Goal: Use online tool/utility: Utilize a website feature to perform a specific function

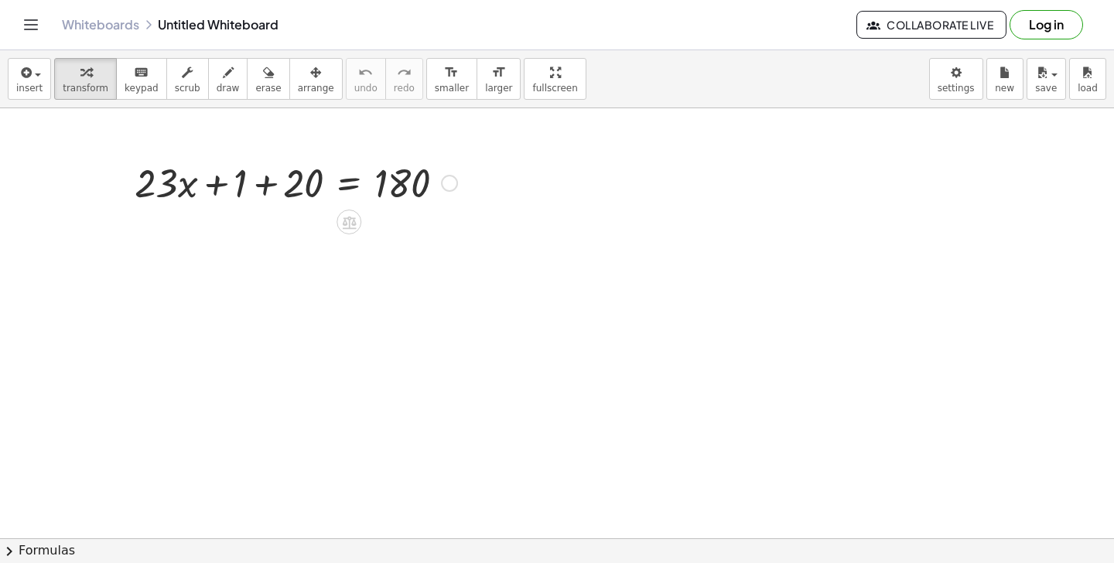
click at [267, 179] on div at bounding box center [296, 181] width 338 height 53
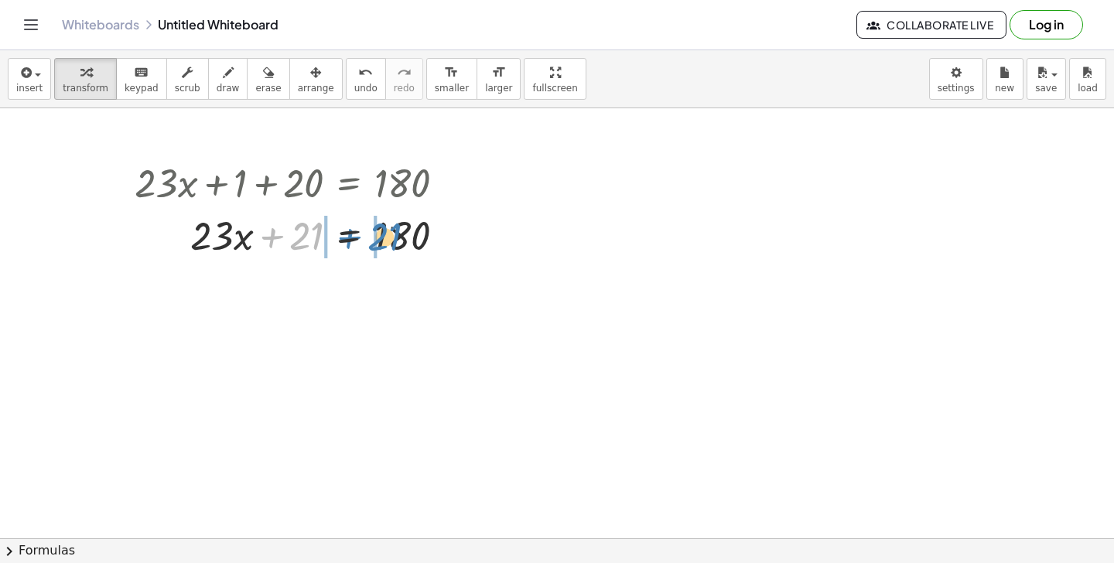
drag, startPoint x: 300, startPoint y: 239, endPoint x: 376, endPoint y: 240, distance: 75.8
drag, startPoint x: 319, startPoint y: 248, endPoint x: 474, endPoint y: 255, distance: 154.9
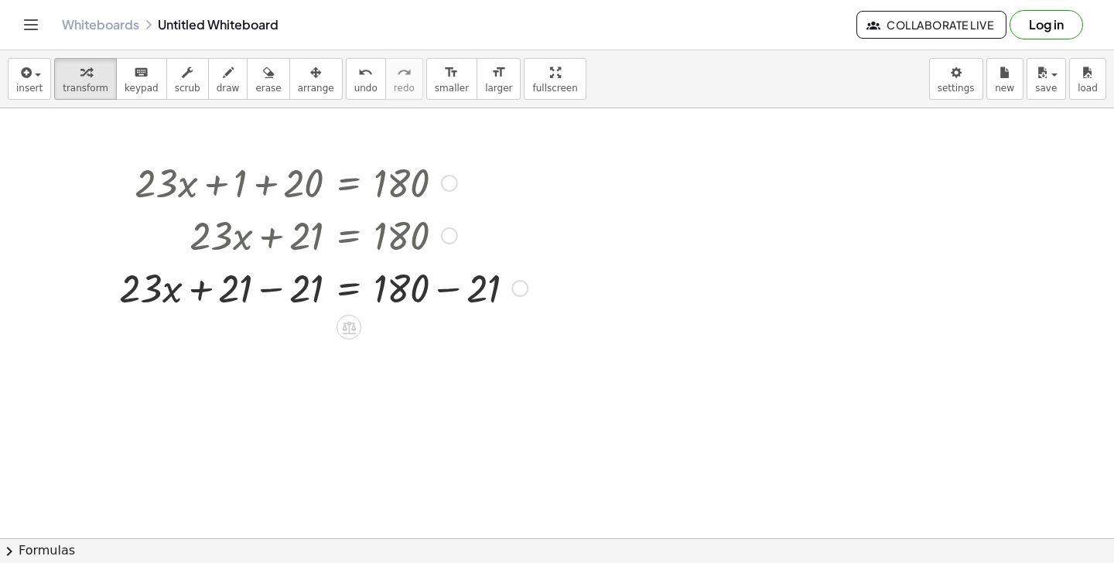
click at [448, 298] on div at bounding box center [323, 287] width 424 height 53
click at [448, 298] on div at bounding box center [288, 287] width 354 height 53
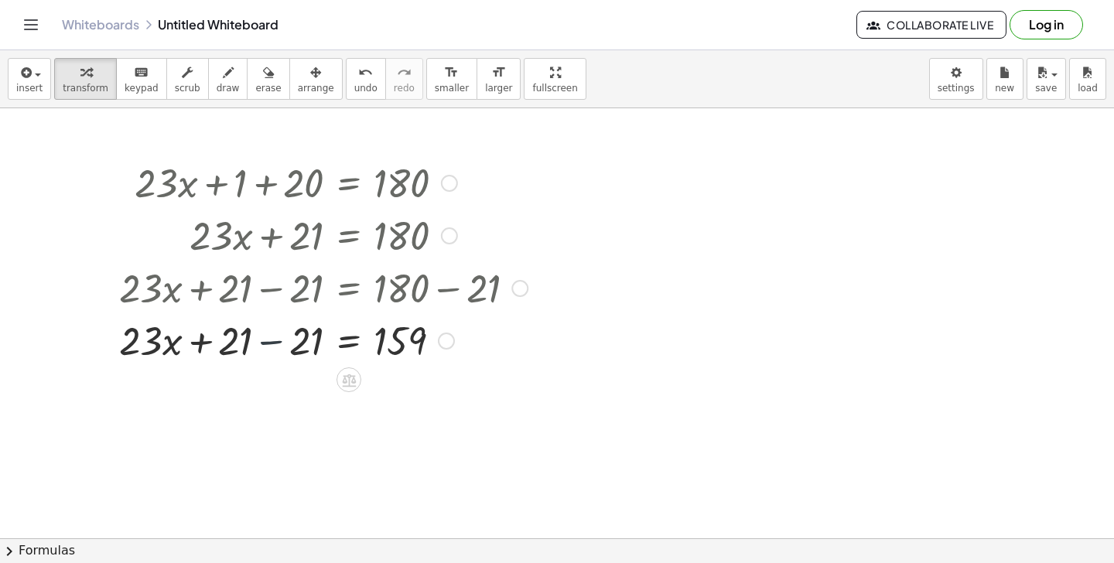
click at [283, 345] on div at bounding box center [323, 339] width 424 height 53
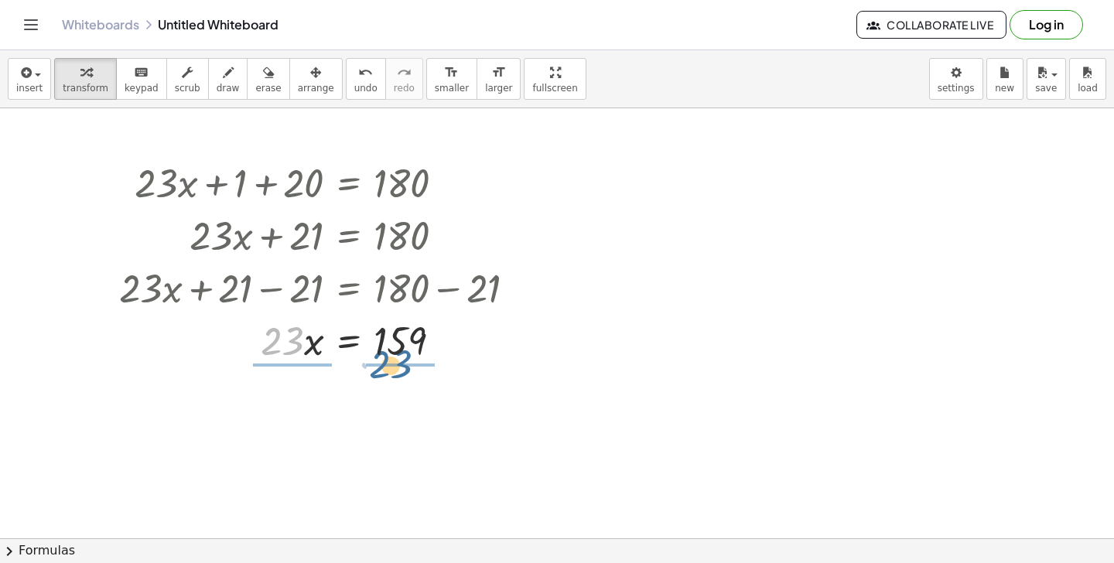
drag, startPoint x: 277, startPoint y: 340, endPoint x: 385, endPoint y: 364, distance: 110.8
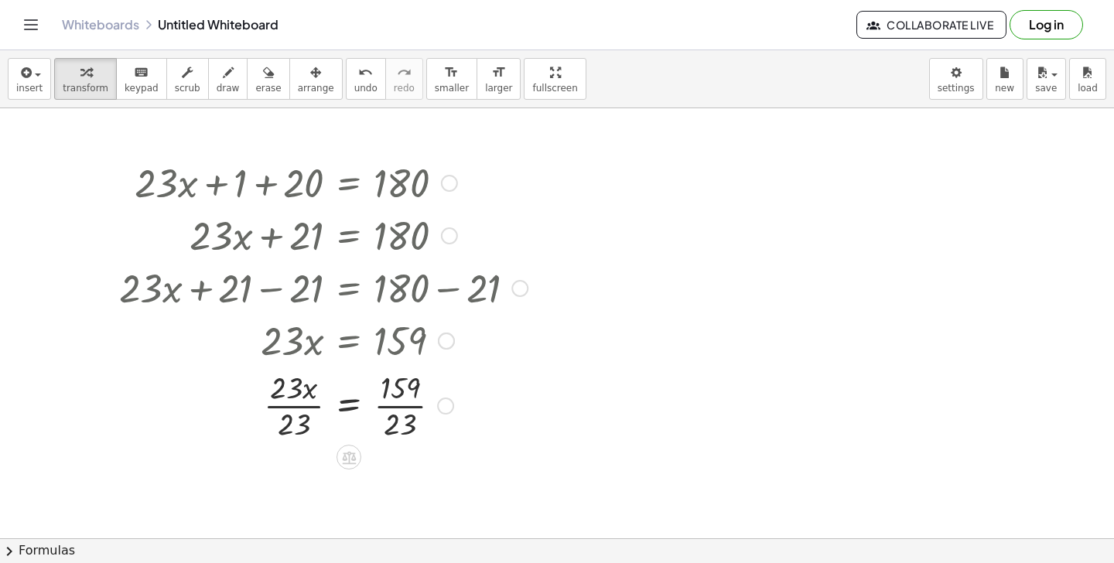
click at [395, 415] on div at bounding box center [323, 404] width 424 height 77
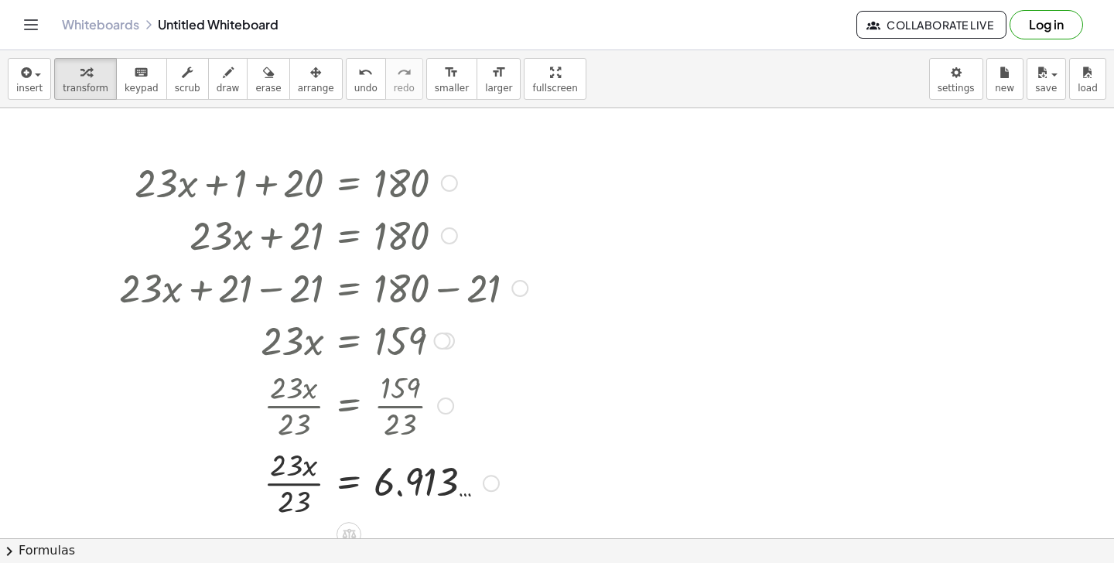
click at [296, 479] on div at bounding box center [323, 481] width 424 height 77
click at [296, 479] on div at bounding box center [323, 481] width 424 height 51
click at [421, 473] on div at bounding box center [323, 481] width 424 height 51
click at [400, 501] on div at bounding box center [323, 481] width 424 height 51
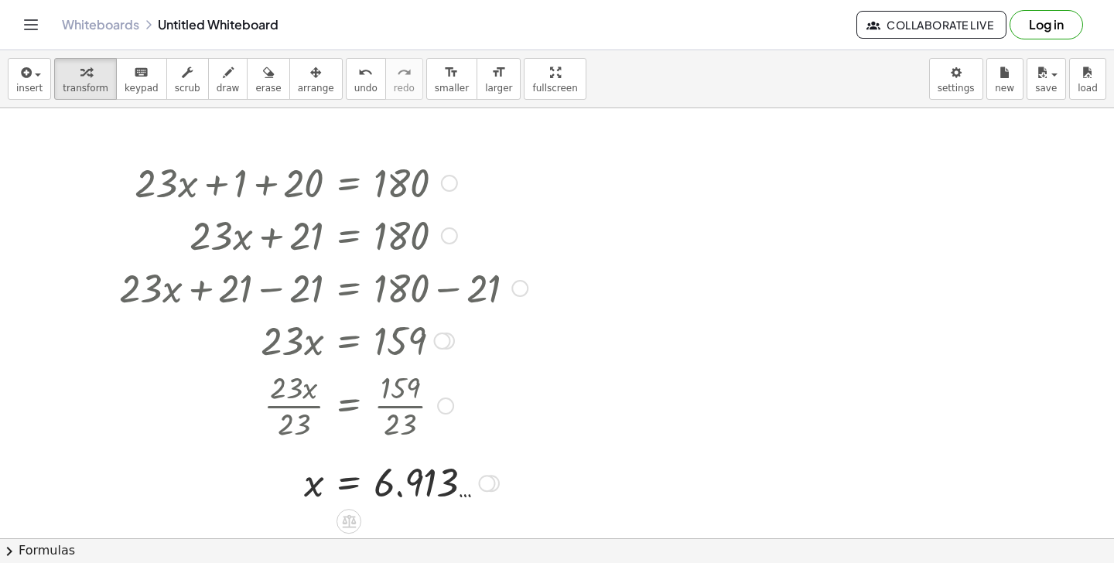
click at [400, 501] on div at bounding box center [323, 481] width 424 height 51
click at [441, 180] on div at bounding box center [449, 183] width 17 height 17
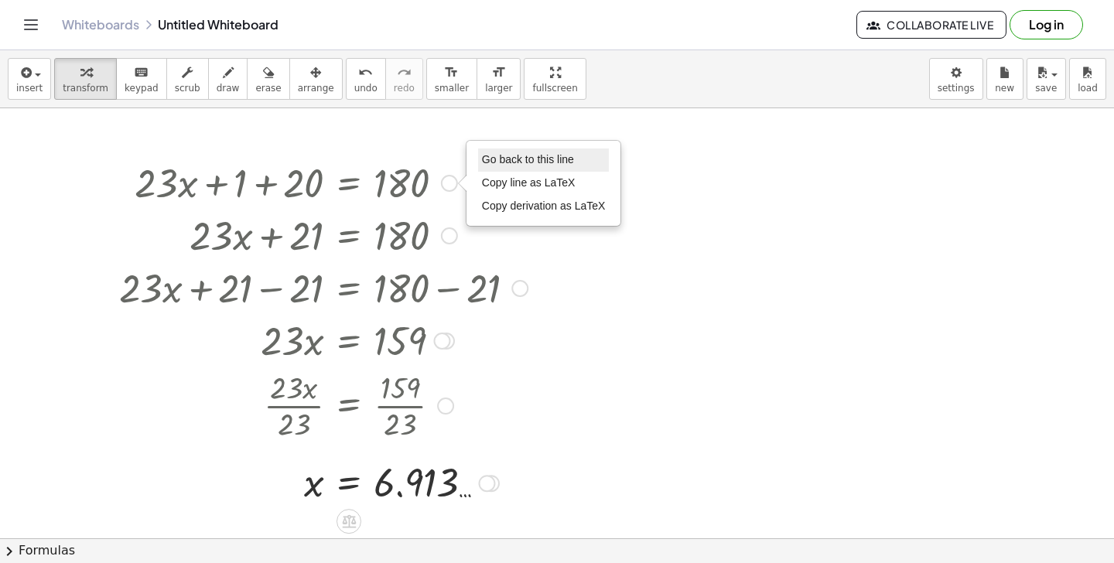
click at [504, 160] on span "Go back to this line" at bounding box center [528, 159] width 92 height 12
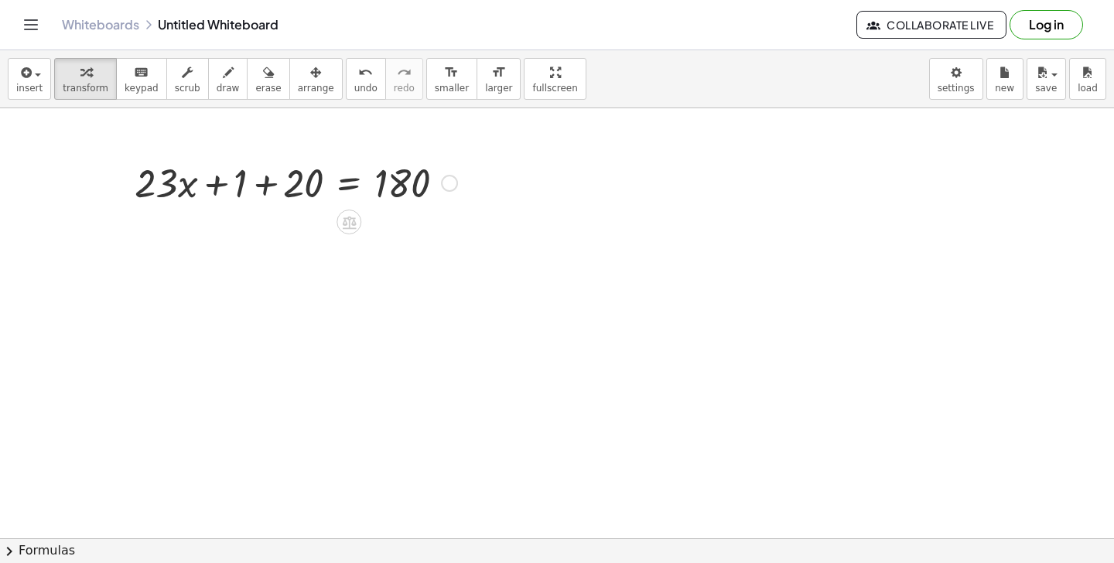
click at [453, 179] on div "Go back to this line Copy line as LaTeX Copy derivation as LaTeX" at bounding box center [449, 183] width 17 height 17
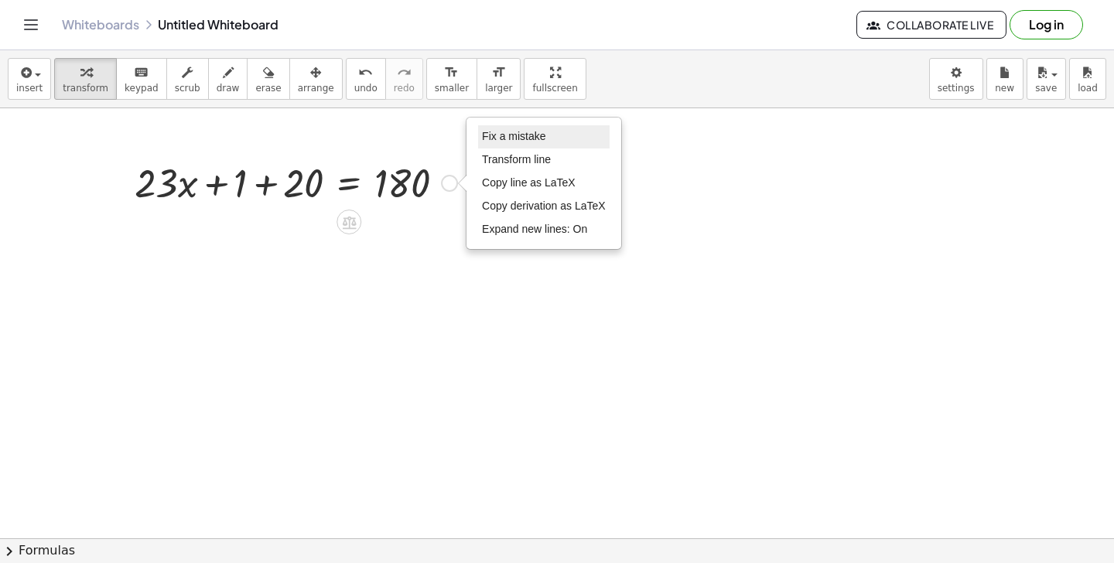
click at [509, 138] on span "Fix a mistake" at bounding box center [513, 136] width 63 height 12
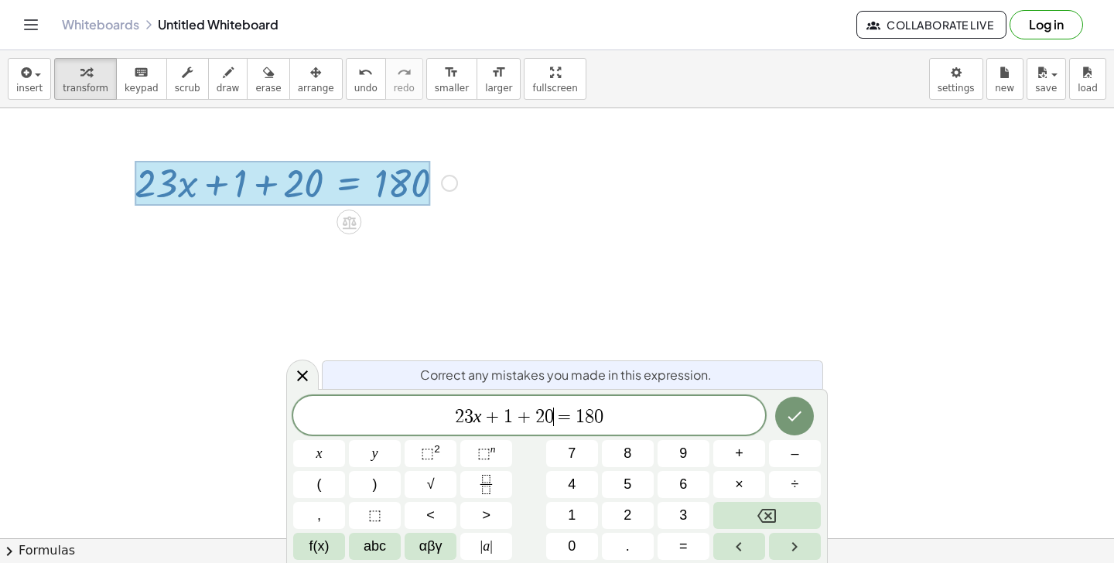
click at [554, 412] on span "=" at bounding box center [565, 417] width 22 height 19
click at [797, 408] on icon "Done" at bounding box center [794, 416] width 19 height 19
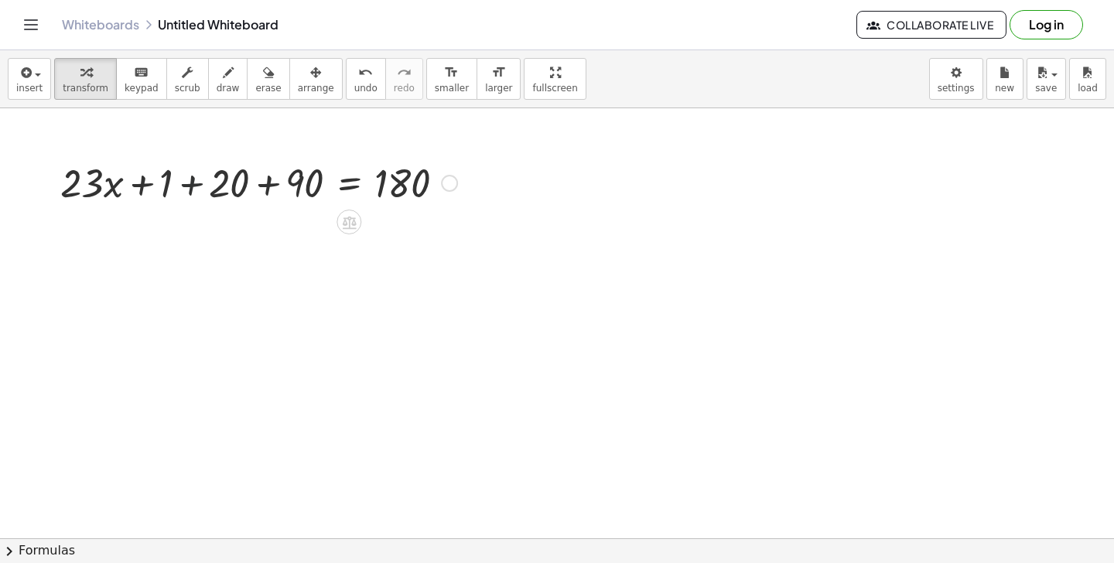
click at [181, 185] on div at bounding box center [259, 181] width 412 height 53
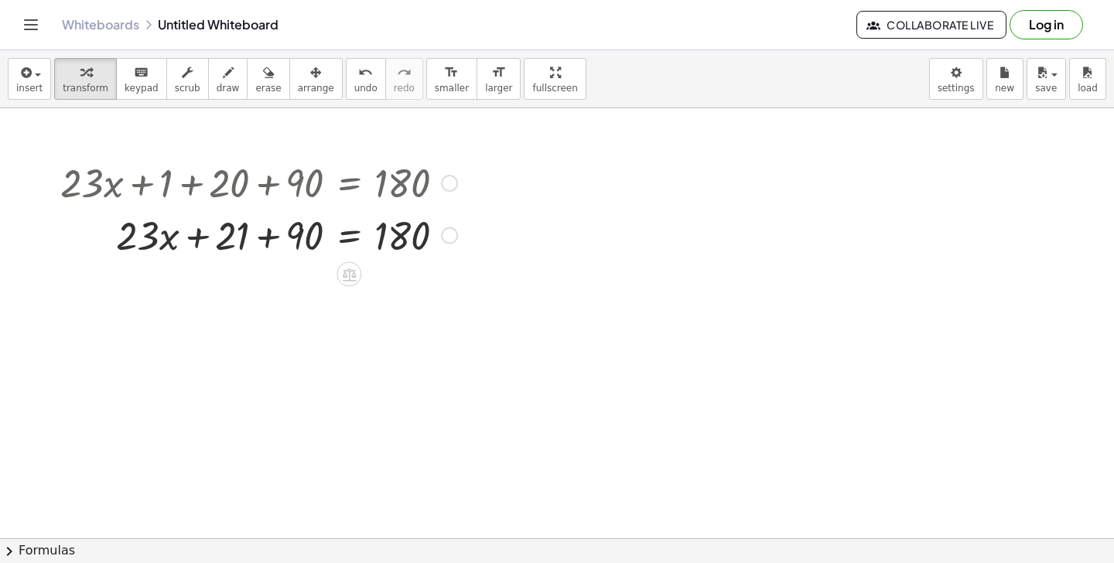
click at [260, 181] on div at bounding box center [259, 181] width 412 height 53
click at [277, 241] on div at bounding box center [259, 234] width 412 height 53
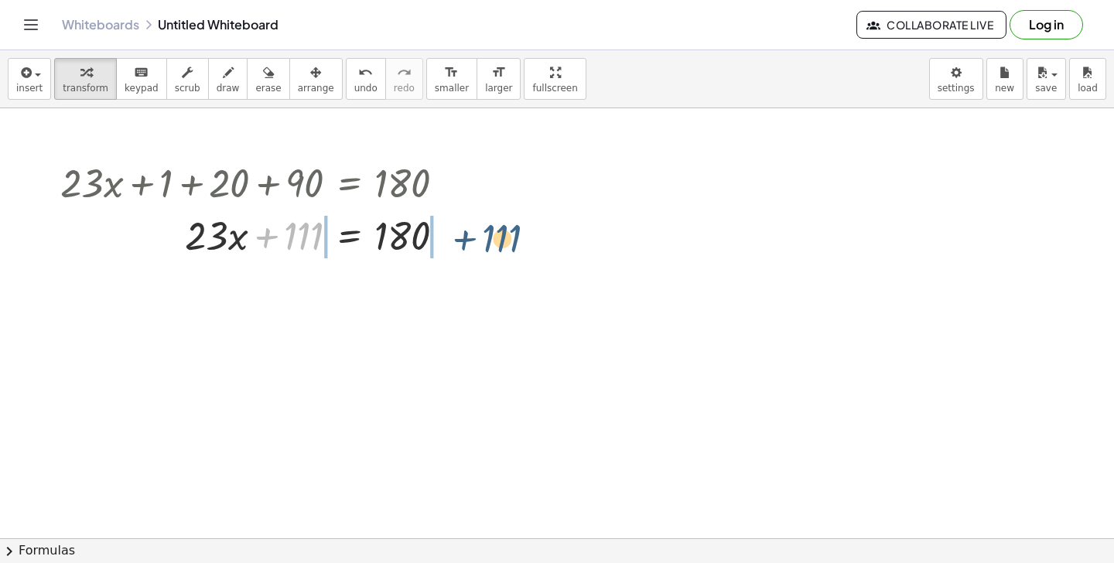
drag, startPoint x: 293, startPoint y: 241, endPoint x: 491, endPoint y: 241, distance: 198.0
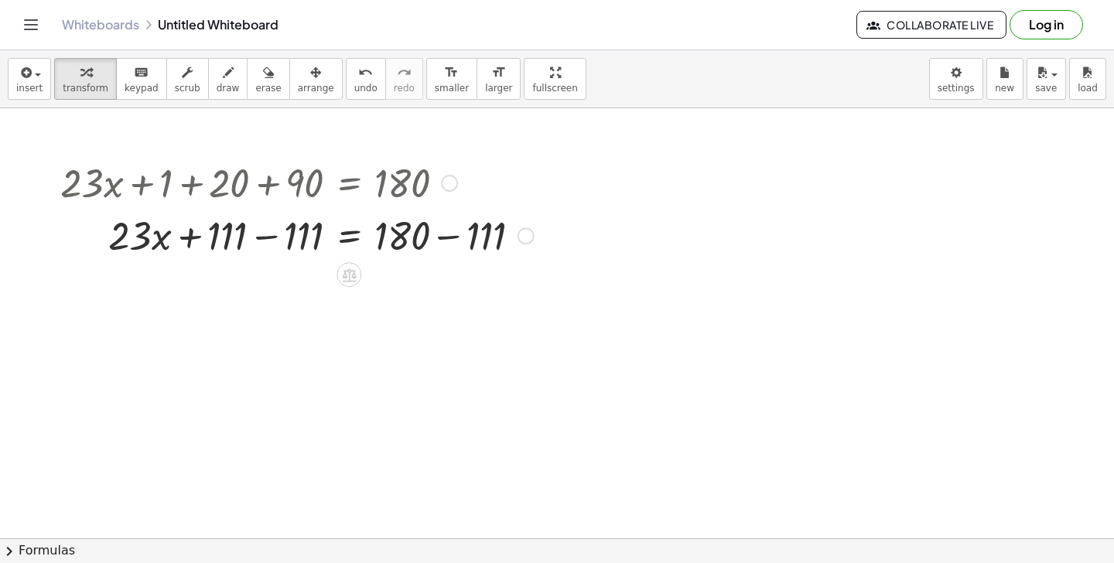
click at [349, 183] on div "+ · 23 · x + 1 + 20 + 90 = 180 + · 23 · x + 21 + 90 = 180 + · 23 · x + 111 = 18…" at bounding box center [349, 183] width 0 height 0
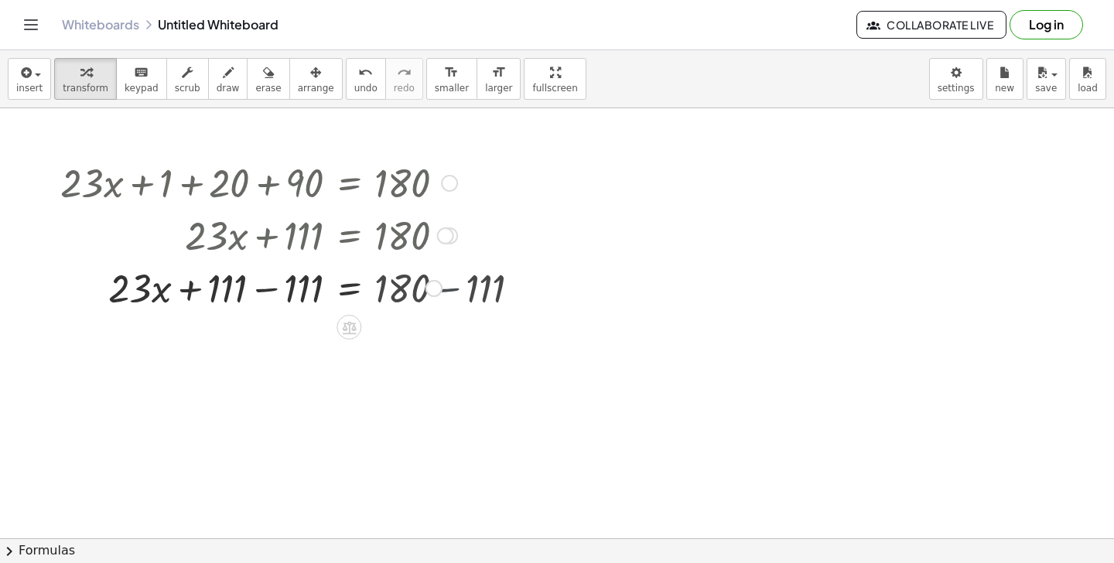
click at [453, 251] on div at bounding box center [259, 234] width 412 height 53
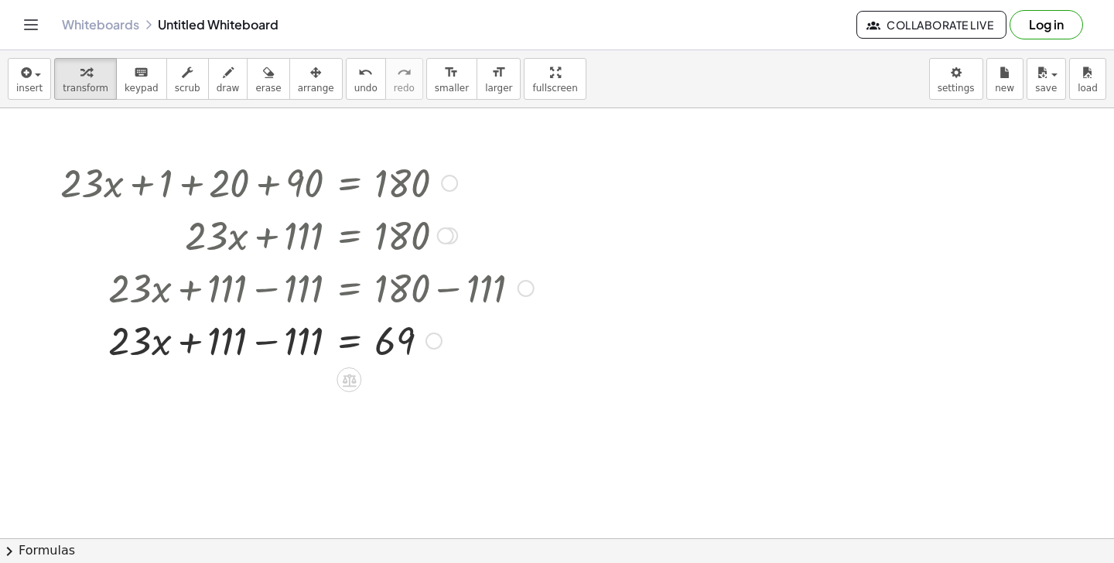
click at [268, 334] on div at bounding box center [297, 339] width 489 height 53
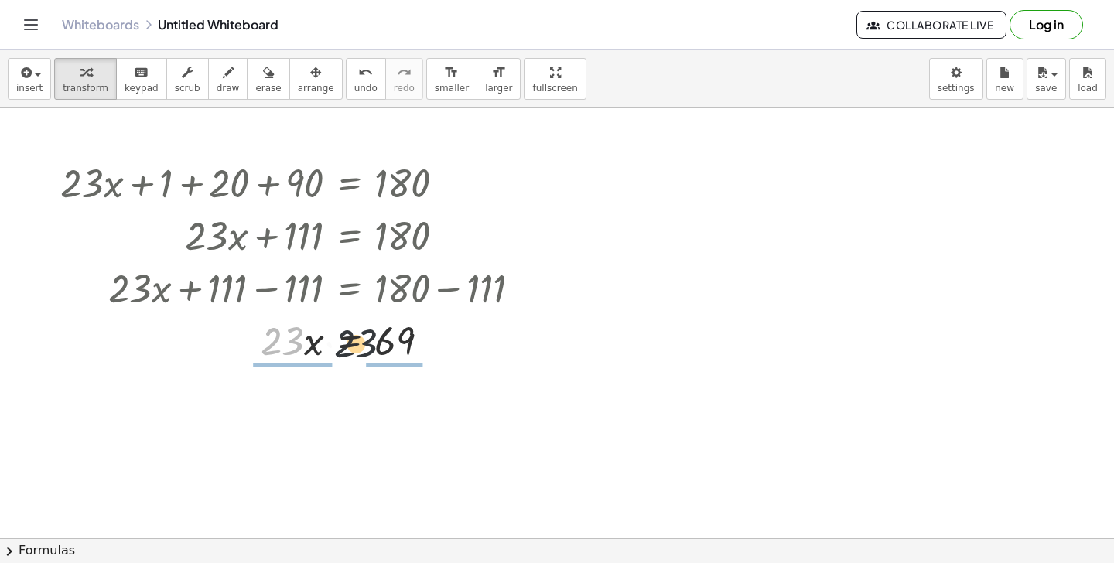
drag, startPoint x: 281, startPoint y: 347, endPoint x: 395, endPoint y: 354, distance: 114.7
click at [395, 354] on div at bounding box center [297, 339] width 489 height 53
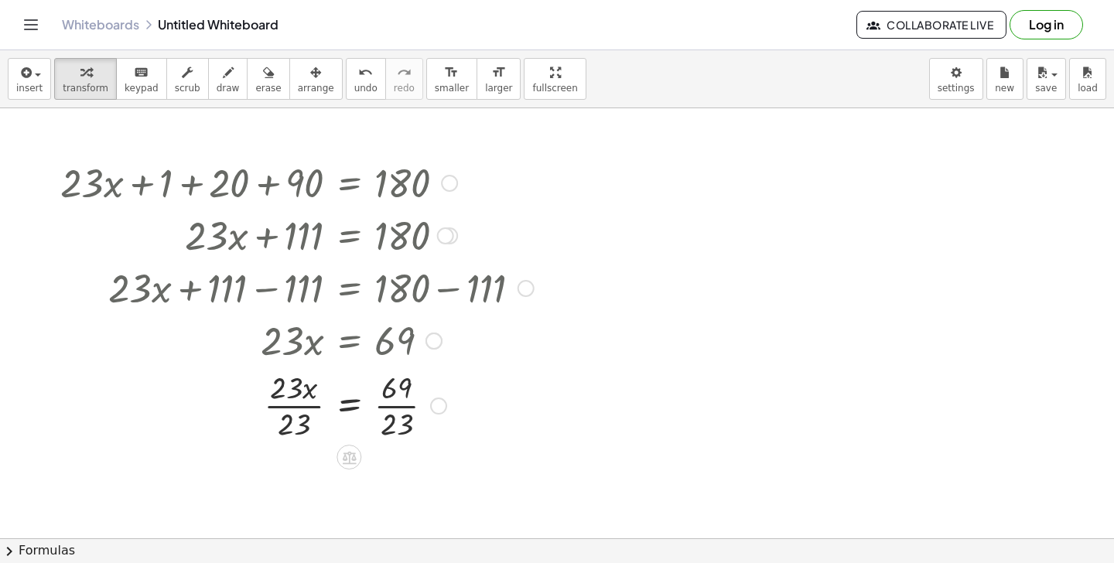
click at [399, 351] on div at bounding box center [293, 339] width 487 height 53
click at [392, 402] on div at bounding box center [297, 404] width 489 height 77
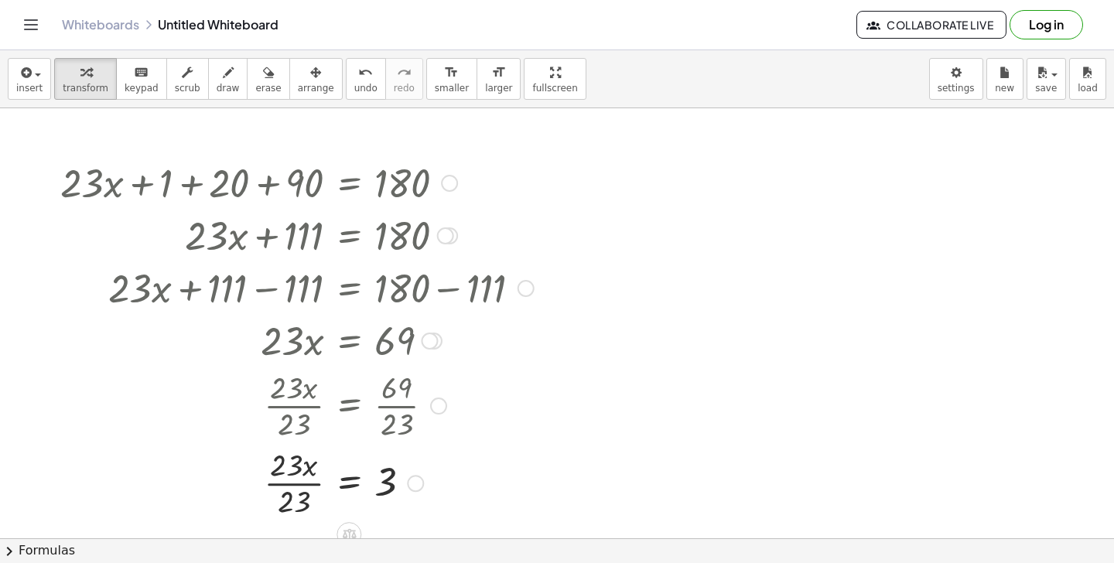
click at [285, 484] on div at bounding box center [297, 481] width 489 height 77
click at [285, 484] on div at bounding box center [297, 481] width 489 height 51
